Goal: Information Seeking & Learning: Learn about a topic

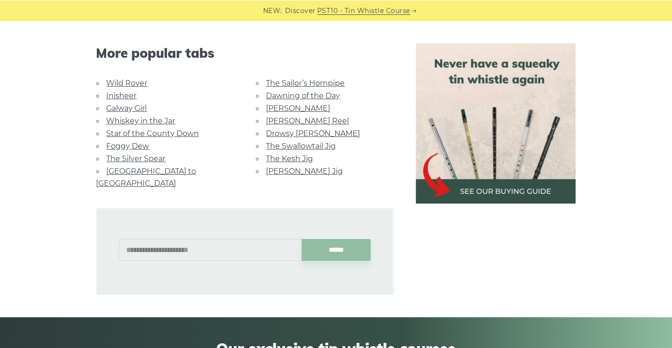
scroll to position [594, 0]
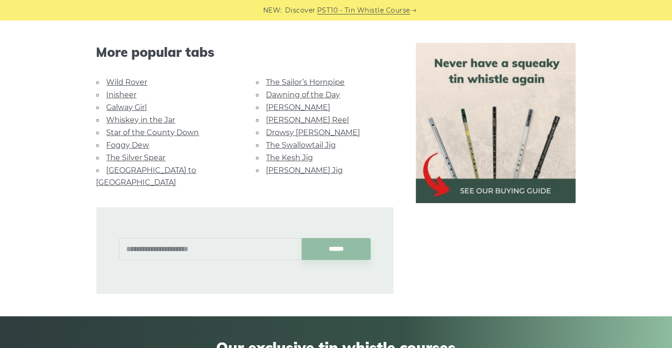
click at [306, 156] on link "The Kesh Jig" at bounding box center [289, 157] width 47 height 9
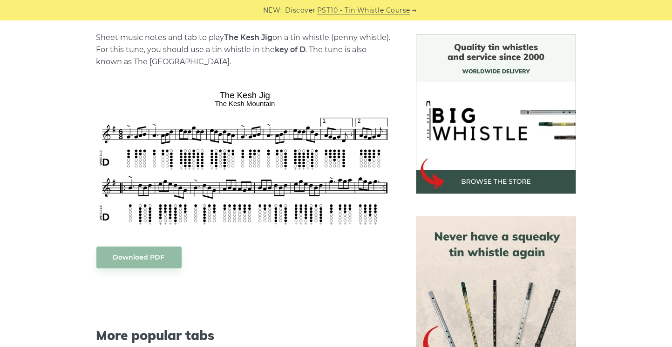
scroll to position [242, 0]
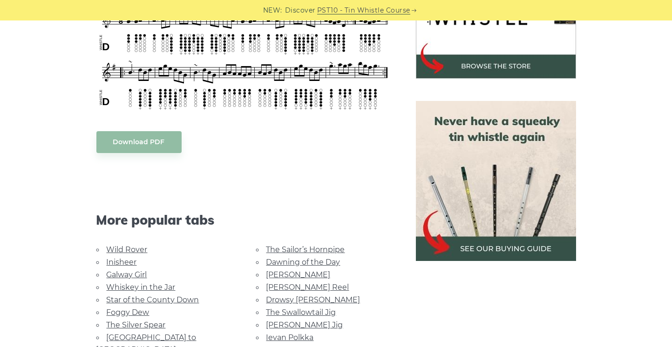
click at [110, 247] on link "Wild Rover" at bounding box center [127, 249] width 41 height 9
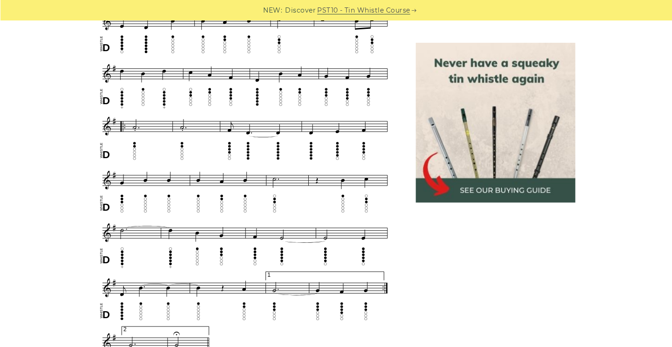
scroll to position [483, 0]
